Goal: Information Seeking & Learning: Learn about a topic

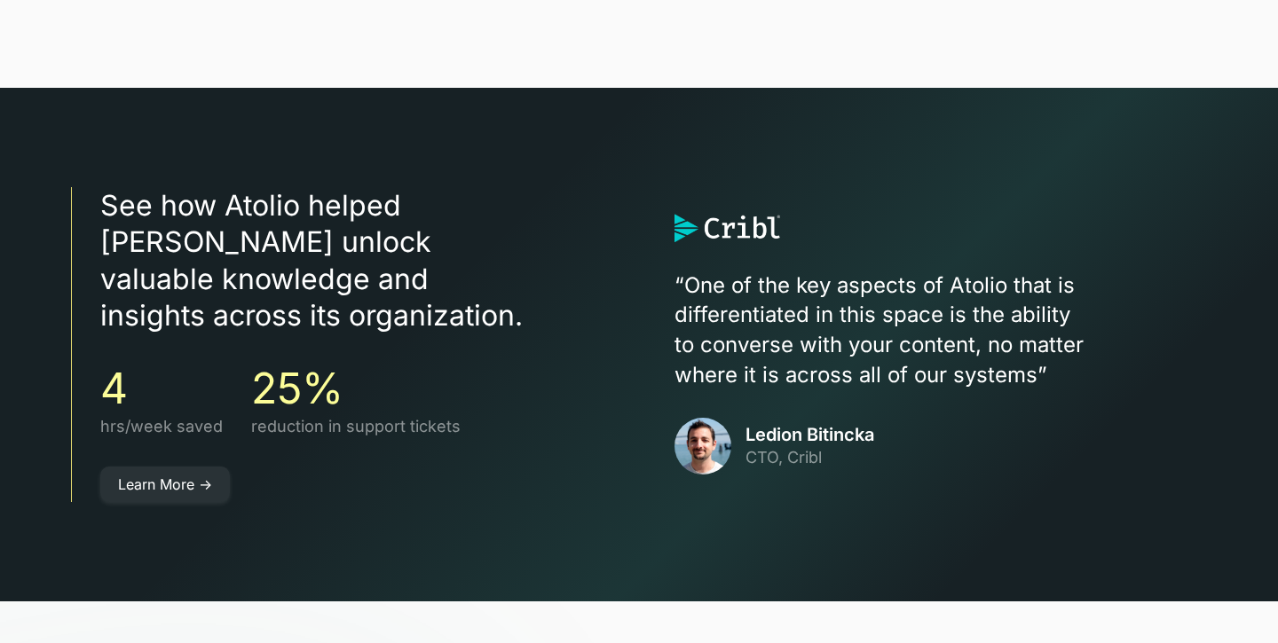
scroll to position [4837, 0]
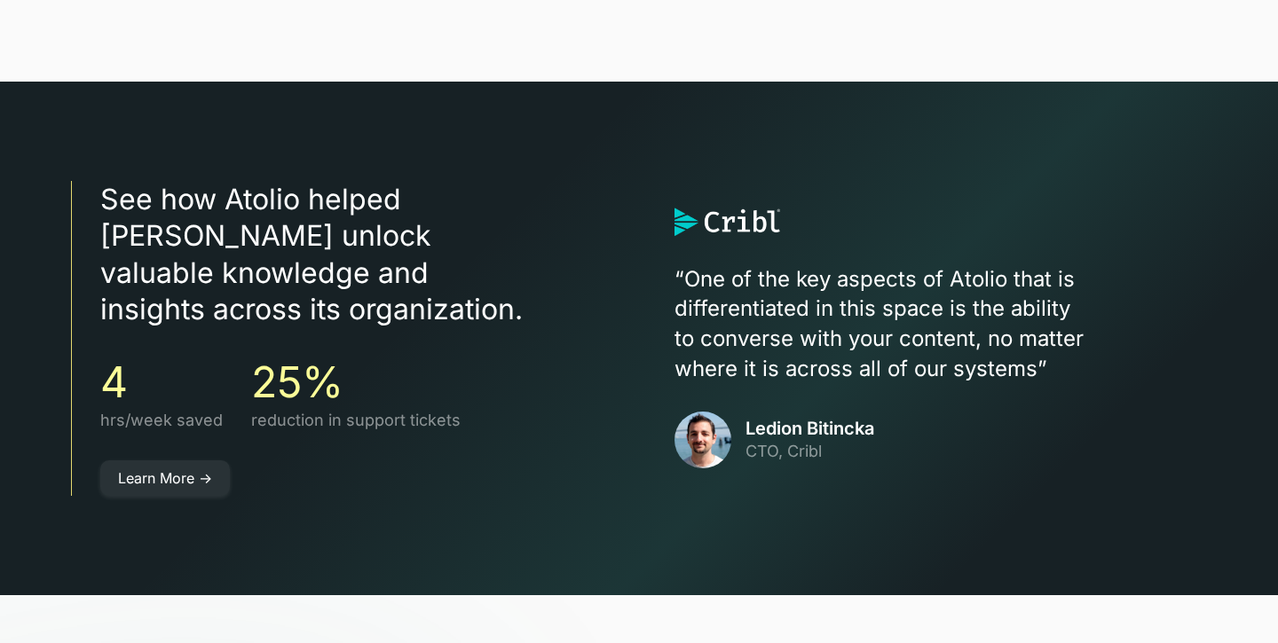
click at [754, 134] on div "See how Atolio helped [PERSON_NAME] unlock valuable knowledge and insights acro…" at bounding box center [639, 339] width 1136 height 514
click at [774, 232] on div "“One of the key aspects of Atolio that is differentiated in this space is the a…" at bounding box center [940, 338] width 532 height 261
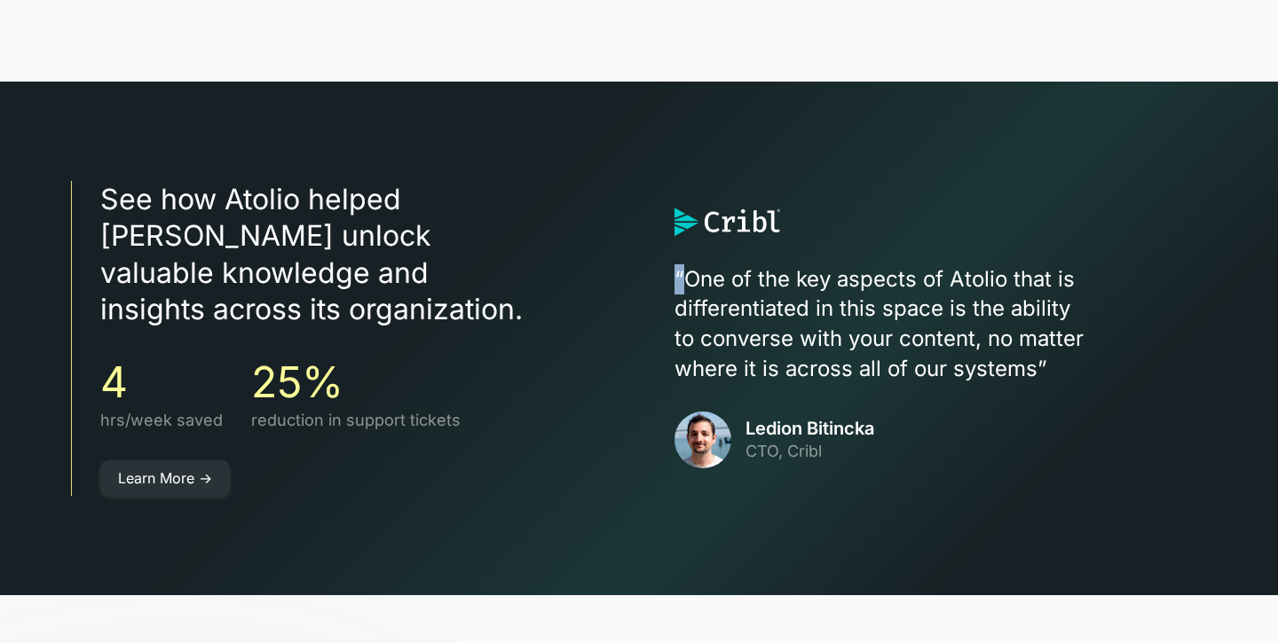
click at [774, 232] on div "“One of the key aspects of Atolio that is differentiated in this space is the a…" at bounding box center [940, 338] width 532 height 261
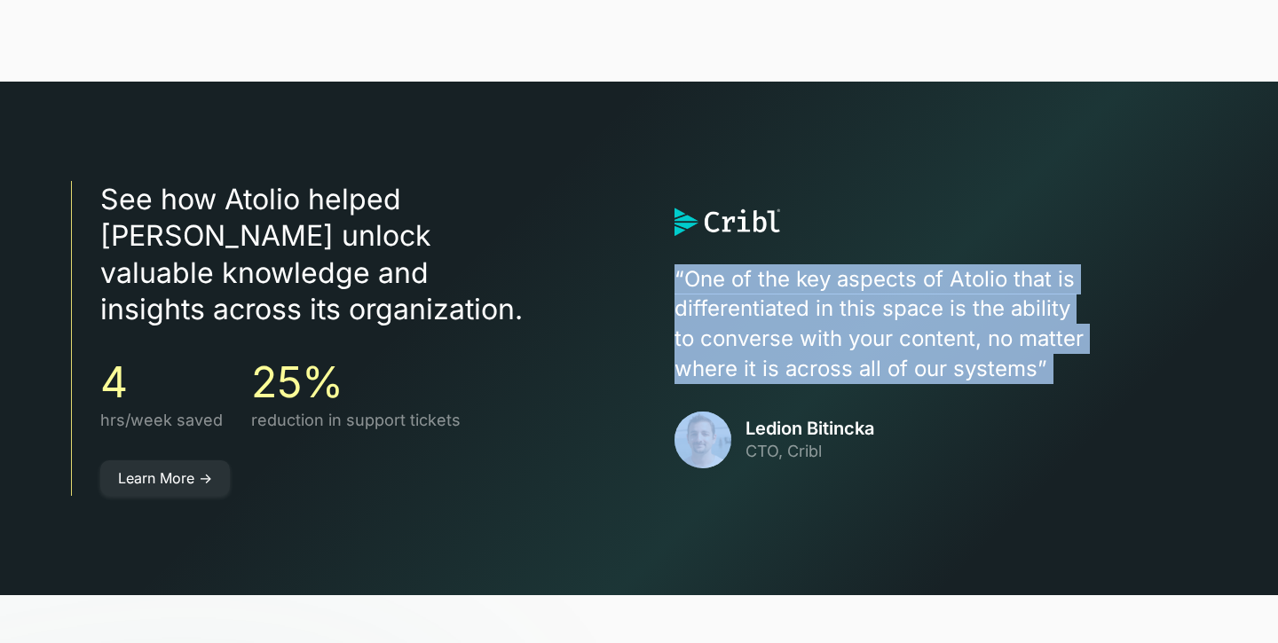
click at [774, 269] on p "“One of the key aspects of Atolio that is differentiated in this space is the a…" at bounding box center [940, 323] width 532 height 119
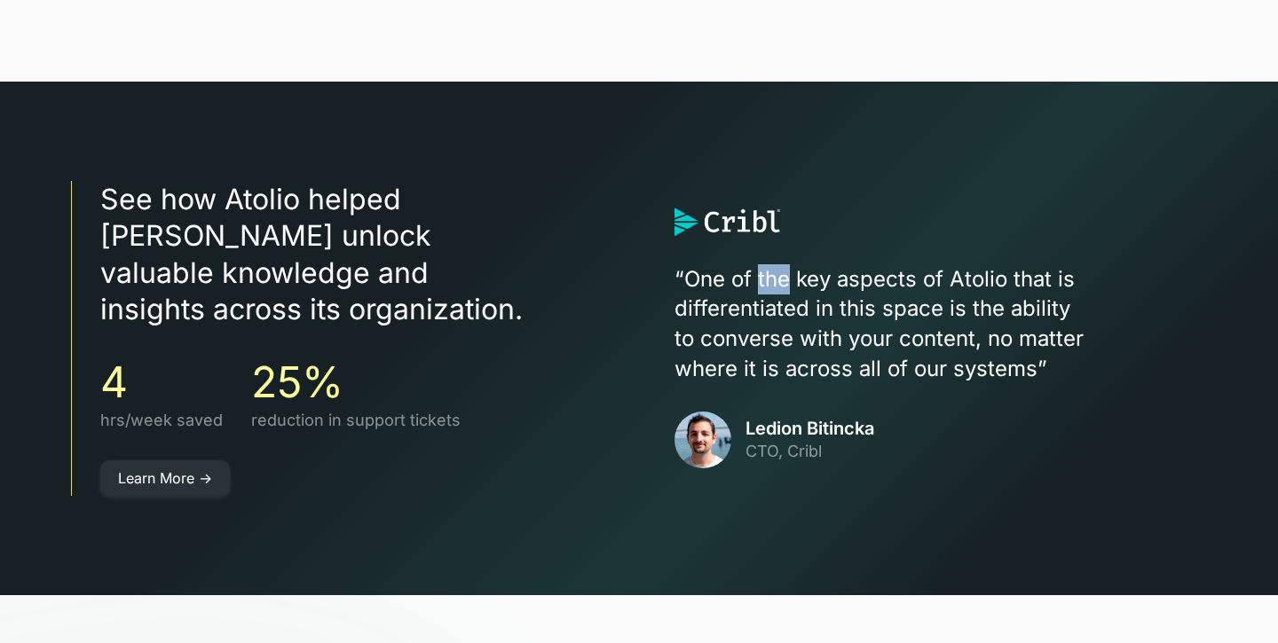
click at [774, 269] on p "“One of the key aspects of Atolio that is differentiated in this space is the a…" at bounding box center [940, 323] width 532 height 119
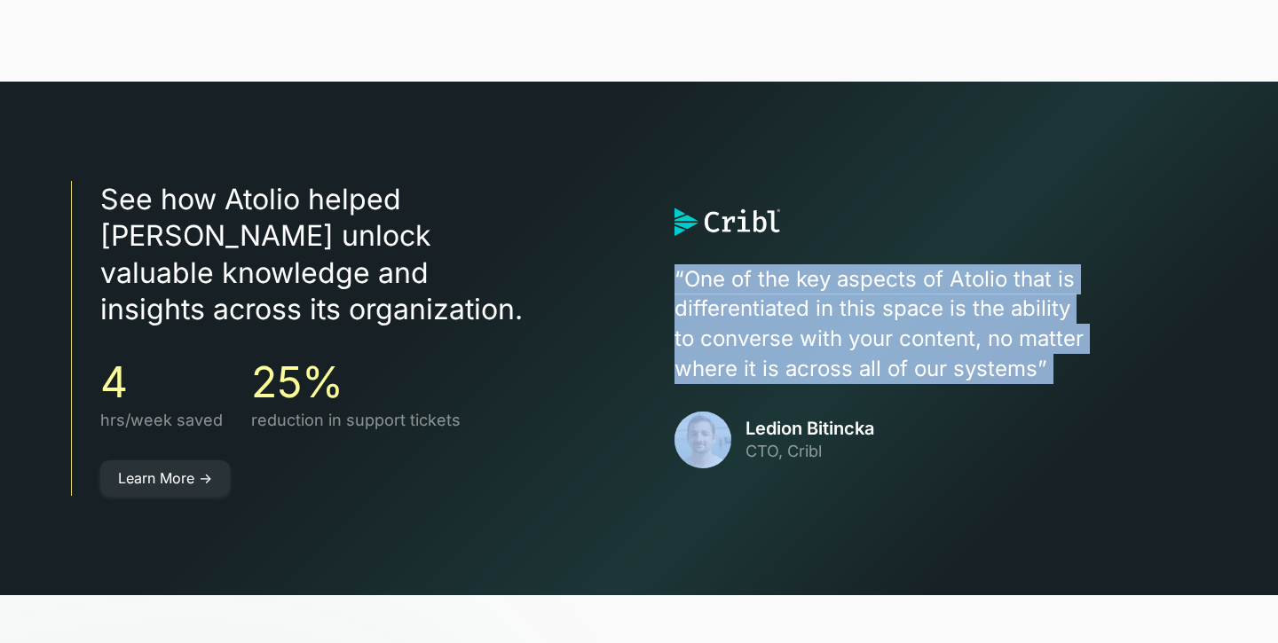
click at [774, 269] on p "“One of the key aspects of Atolio that is differentiated in this space is the a…" at bounding box center [940, 323] width 532 height 119
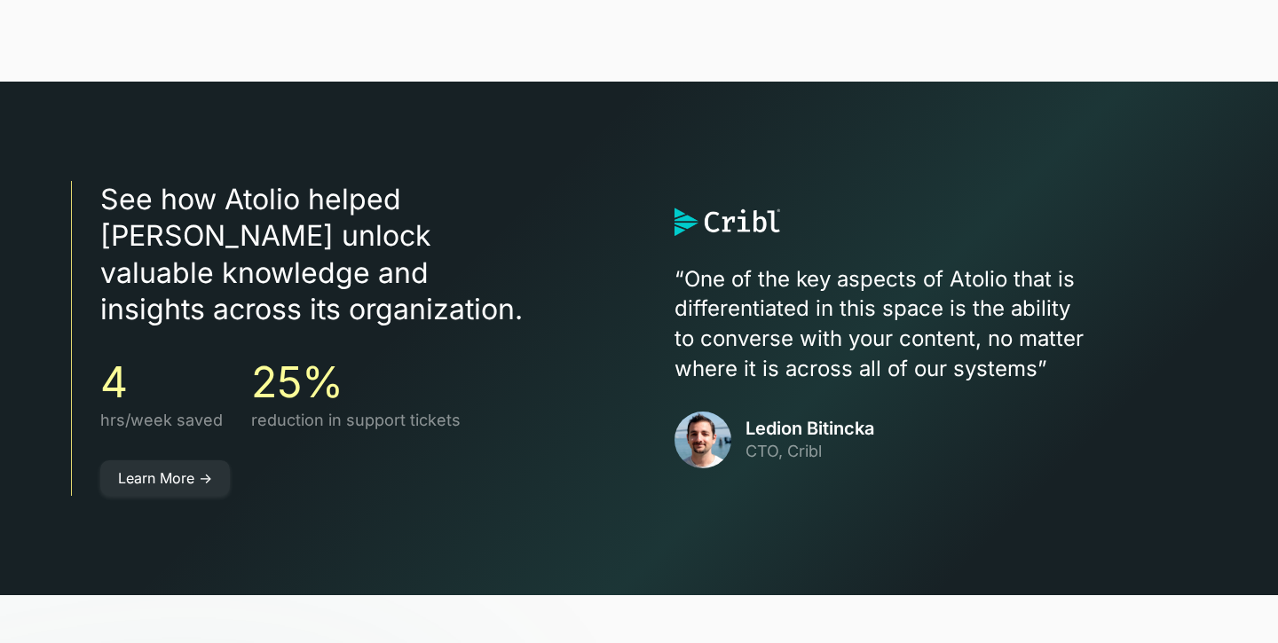
click at [463, 210] on h3 "See how Atolio helped [PERSON_NAME] unlock valuable knowledge and insights acro…" at bounding box center [351, 254] width 503 height 147
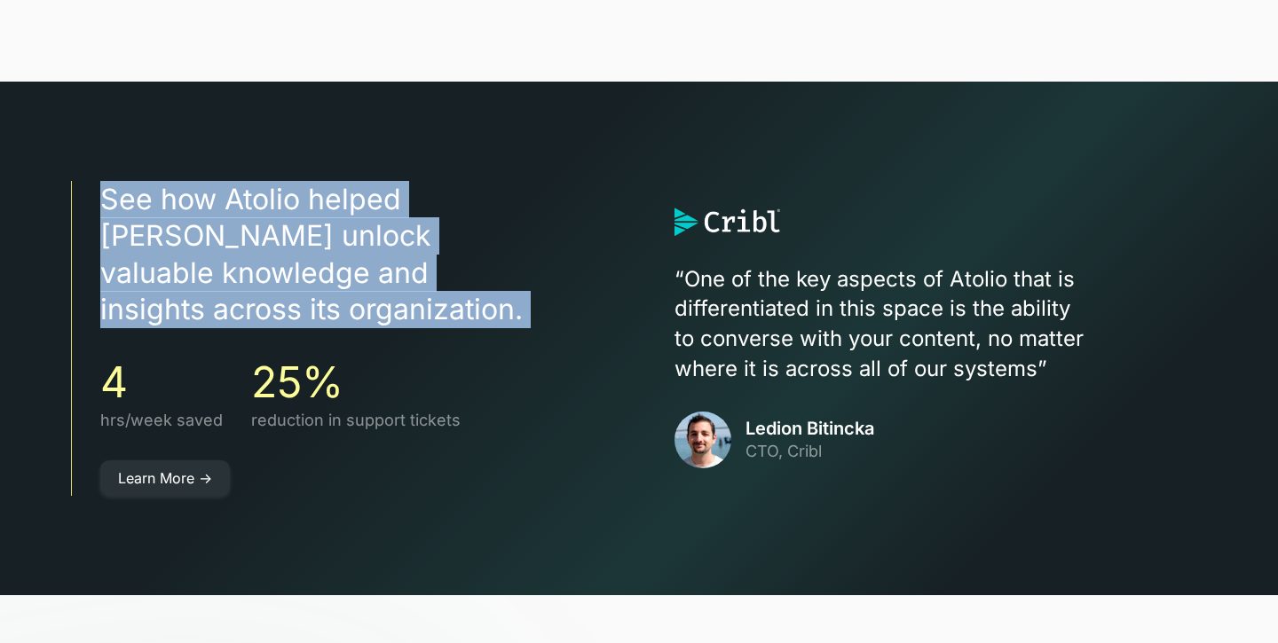
drag, startPoint x: 463, startPoint y: 210, endPoint x: 468, endPoint y: 255, distance: 44.6
click at [468, 255] on h3 "See how Atolio helped [PERSON_NAME] unlock valuable knowledge and insights acro…" at bounding box center [351, 254] width 503 height 147
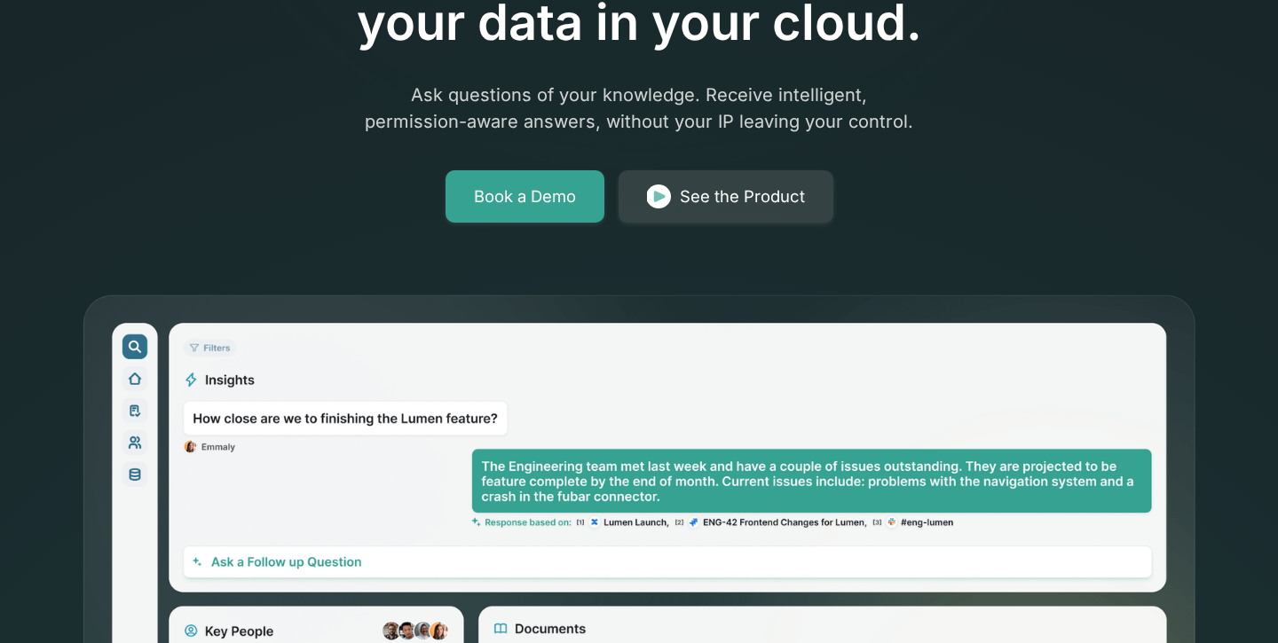
scroll to position [295, 0]
